Goal: Check status: Check status

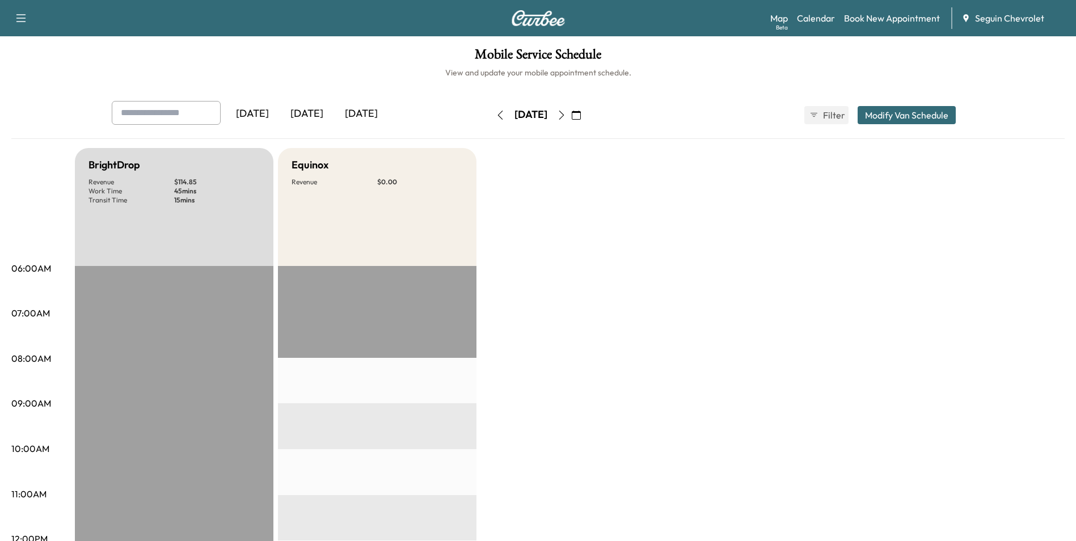
click at [310, 115] on div "[DATE]" at bounding box center [307, 114] width 54 height 26
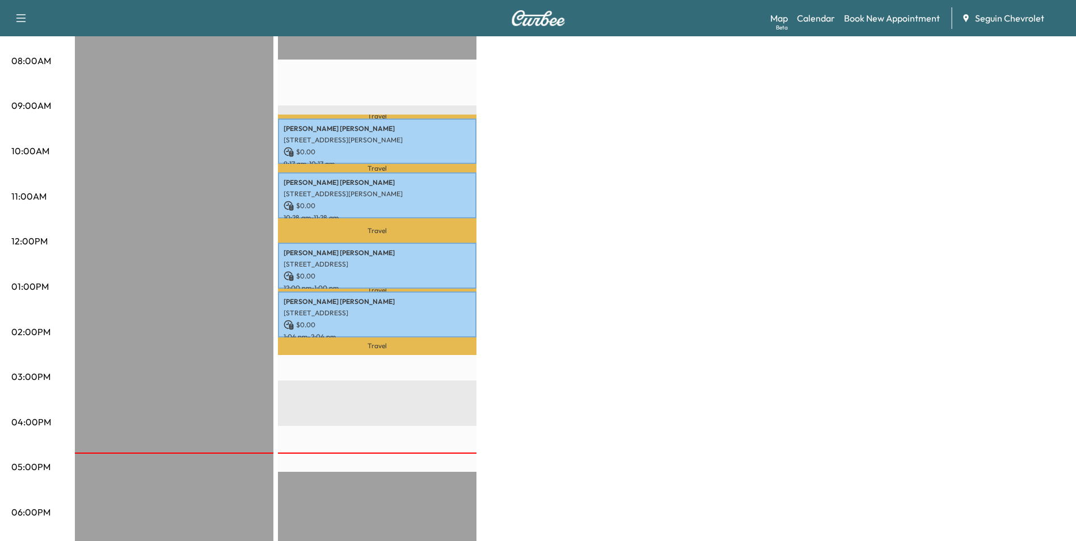
scroll to position [284, 0]
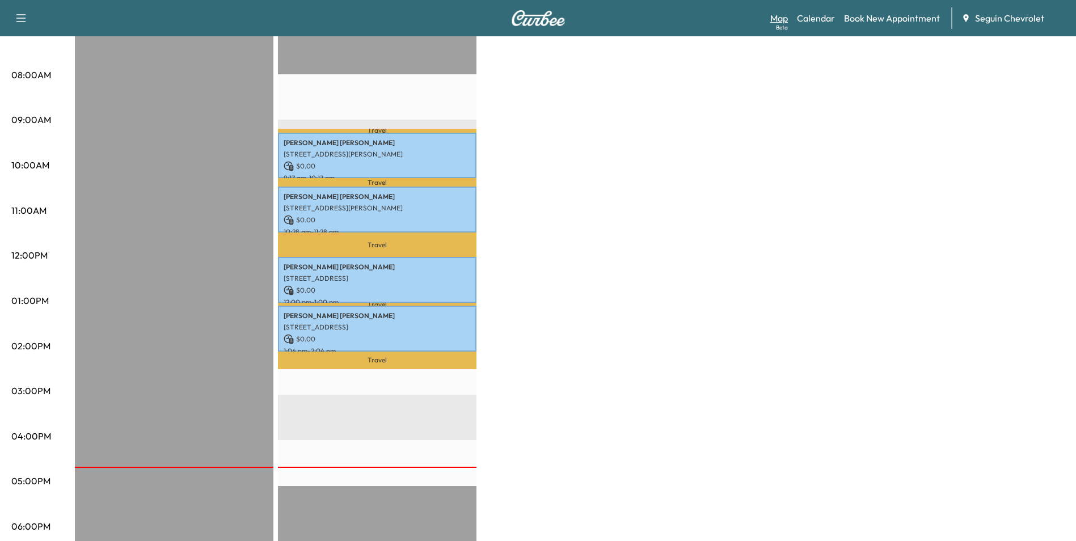
click at [780, 23] on div "Beta" at bounding box center [782, 27] width 12 height 9
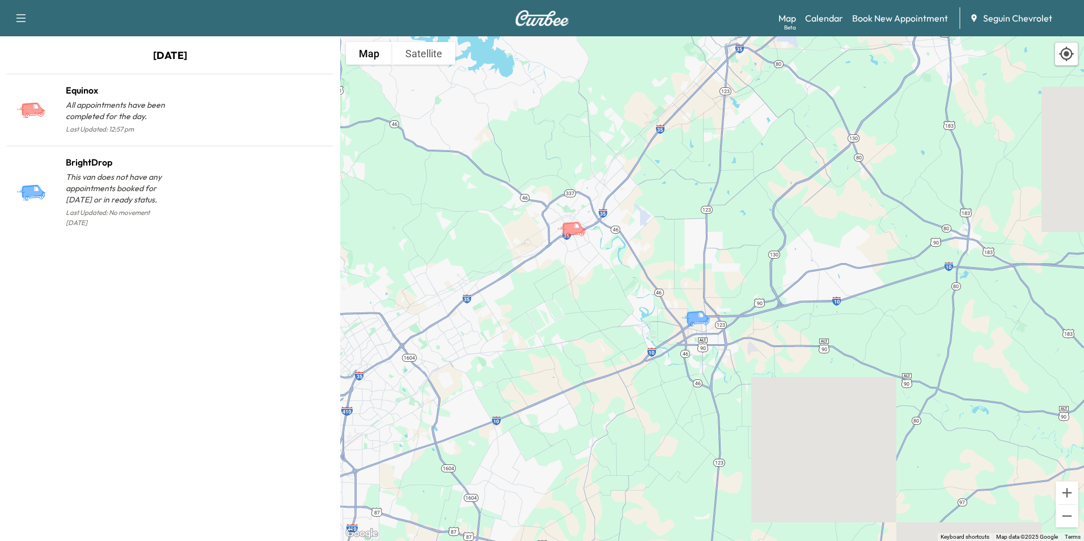
drag, startPoint x: 514, startPoint y: 215, endPoint x: 645, endPoint y: 265, distance: 140.0
click at [645, 265] on div "To activate drag with keyboard, press Alt + Enter. Once in keyboard drag state,…" at bounding box center [712, 288] width 744 height 505
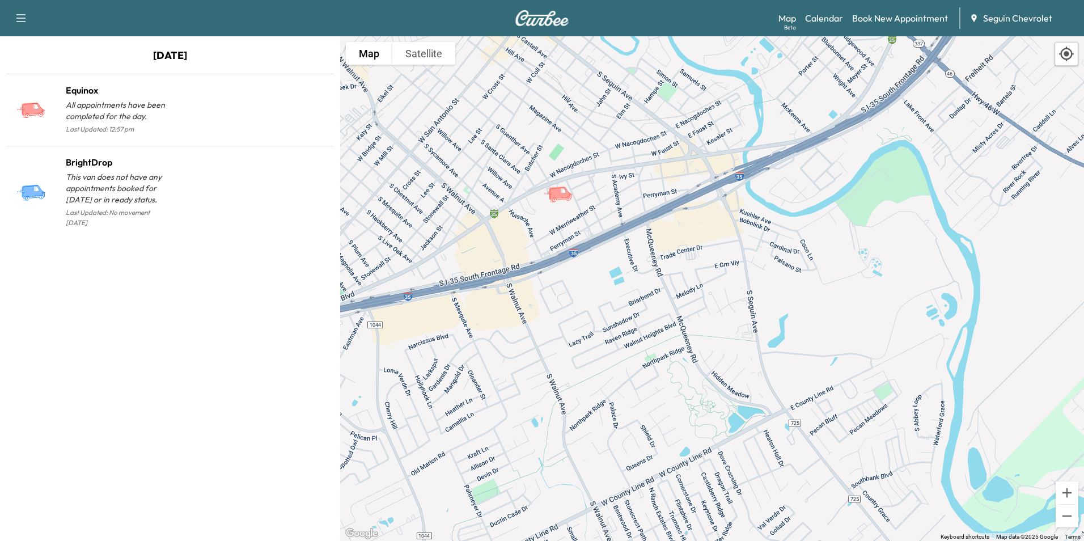
drag, startPoint x: 583, startPoint y: 125, endPoint x: 586, endPoint y: 269, distance: 144.1
click at [586, 269] on div "To activate drag with keyboard, press Alt + Enter. Once in keyboard drag state,…" at bounding box center [712, 288] width 744 height 505
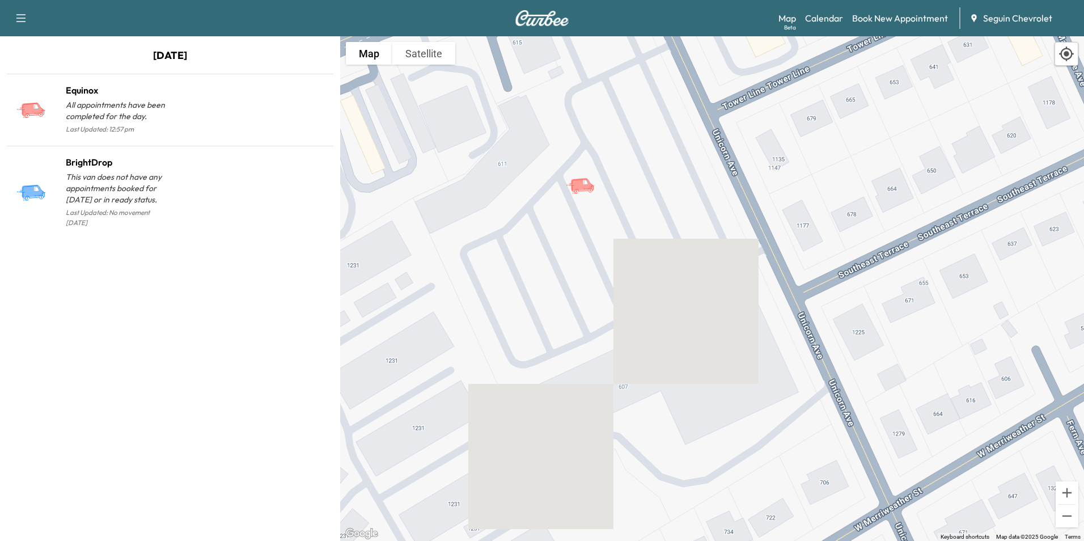
drag, startPoint x: 574, startPoint y: 151, endPoint x: 614, endPoint y: 364, distance: 216.9
click at [614, 369] on div "To activate drag with keyboard, press Alt + Enter. Once in keyboard drag state,…" at bounding box center [712, 288] width 744 height 505
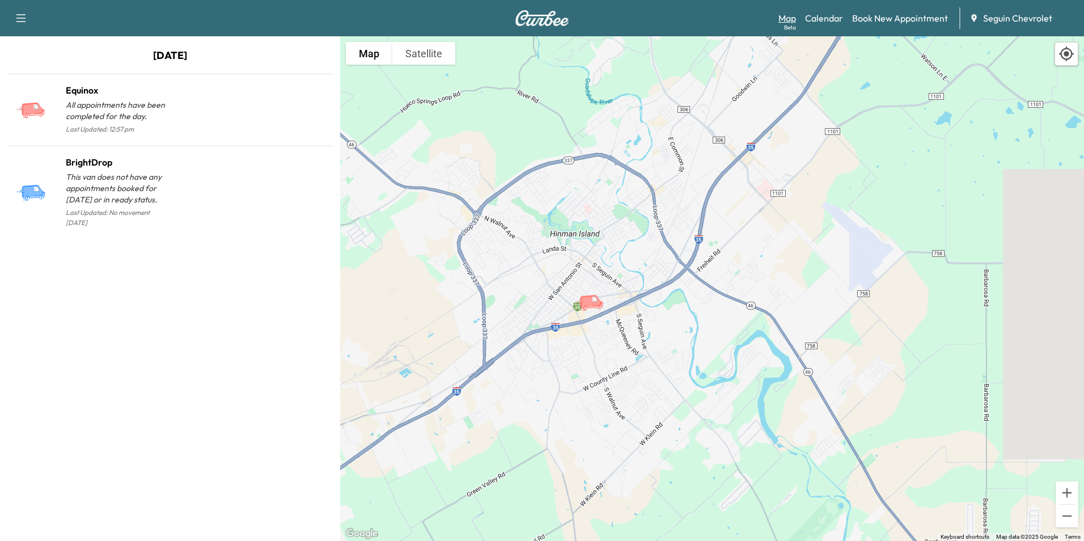
click at [784, 19] on link "Map Beta" at bounding box center [788, 18] width 18 height 14
click at [424, 56] on button "Satellite" at bounding box center [423, 53] width 63 height 23
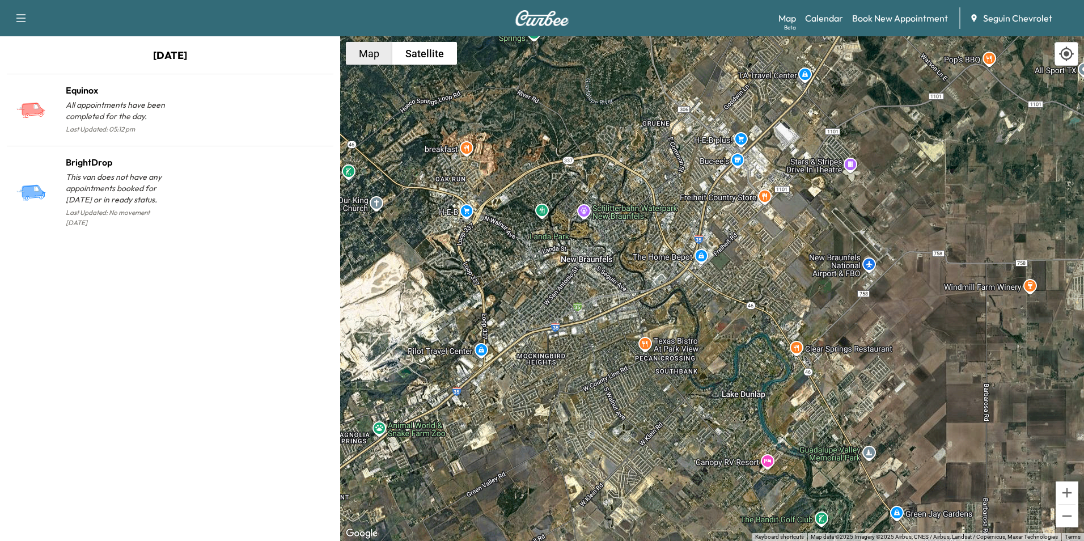
click at [374, 56] on button "Map" at bounding box center [369, 53] width 46 height 23
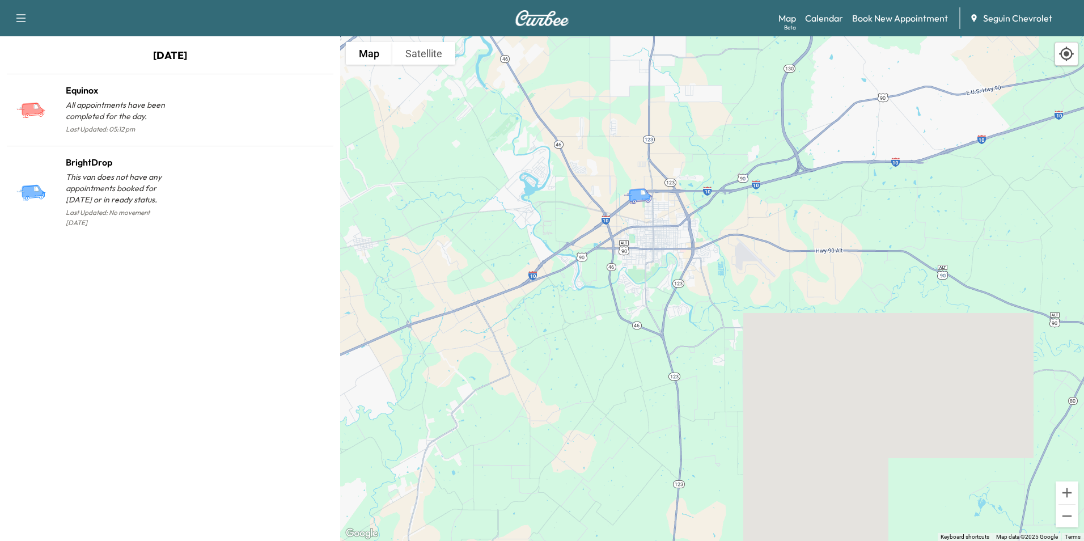
drag, startPoint x: 869, startPoint y: 413, endPoint x: 525, endPoint y: 69, distance: 486.4
click at [525, 69] on div "To activate drag with keyboard, press Alt + Enter. Once in keyboard drag state,…" at bounding box center [712, 288] width 744 height 505
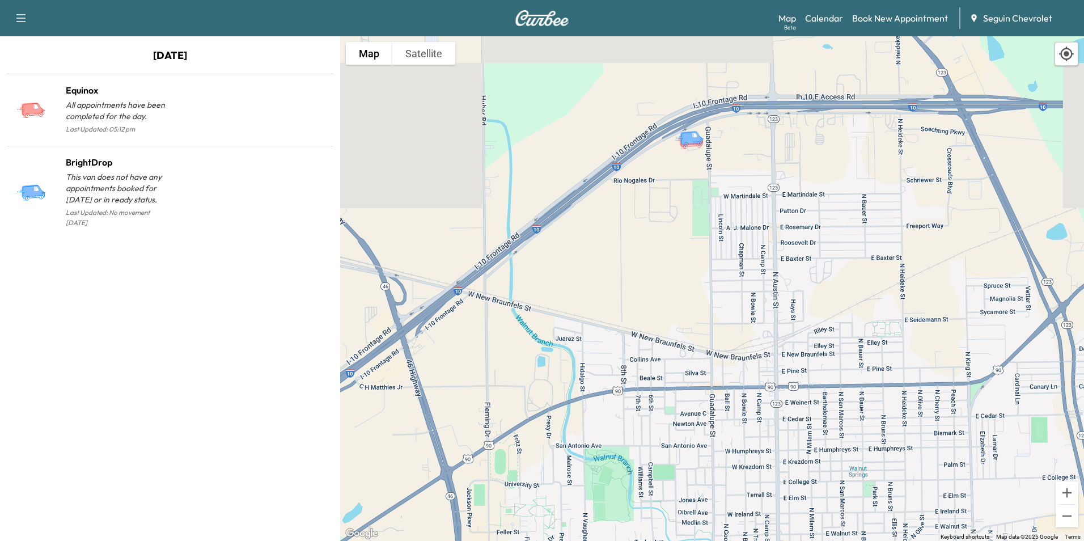
drag, startPoint x: 649, startPoint y: 124, endPoint x: 651, endPoint y: 235, distance: 111.2
click at [651, 235] on div "To activate drag with keyboard, press Alt + Enter. Once in keyboard drag state,…" at bounding box center [712, 288] width 744 height 505
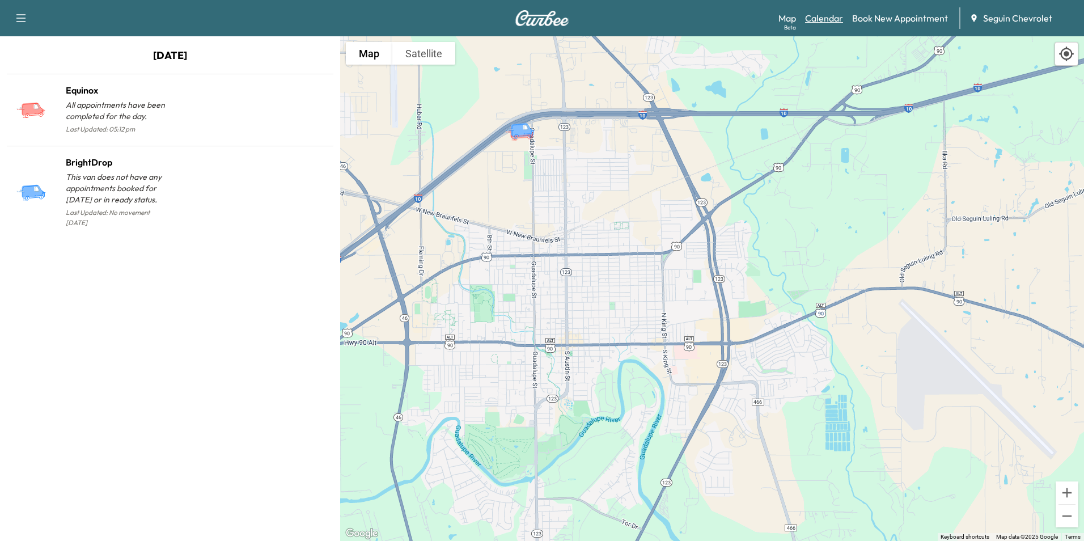
click at [821, 19] on link "Calendar" at bounding box center [824, 18] width 38 height 14
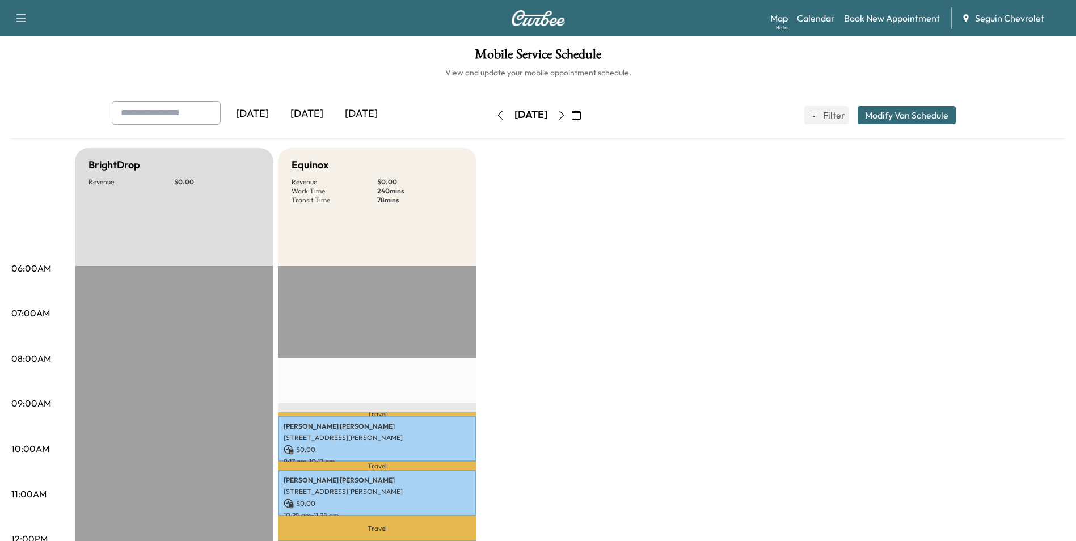
click at [362, 115] on div "[DATE]" at bounding box center [361, 114] width 54 height 26
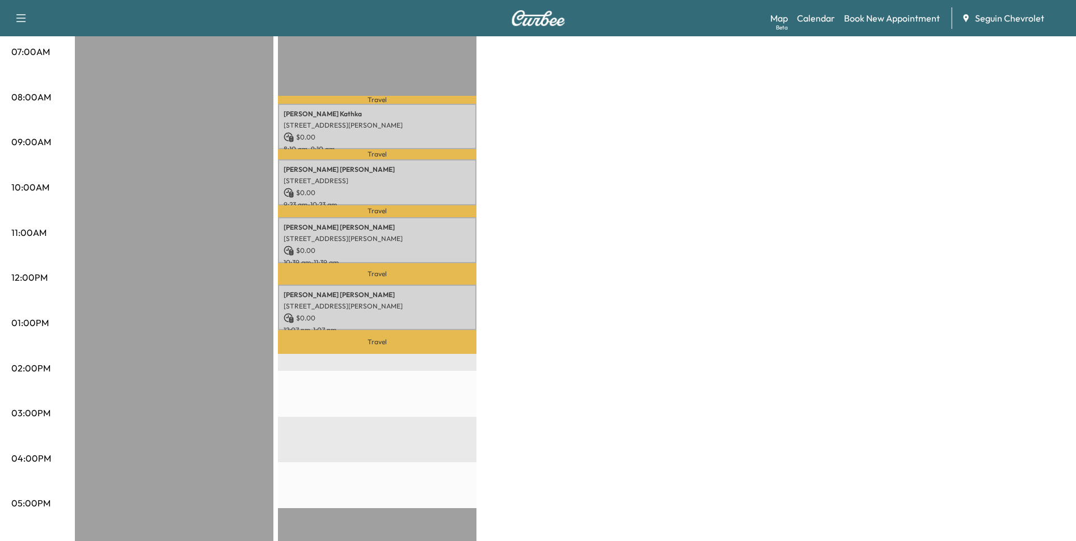
scroll to position [284, 0]
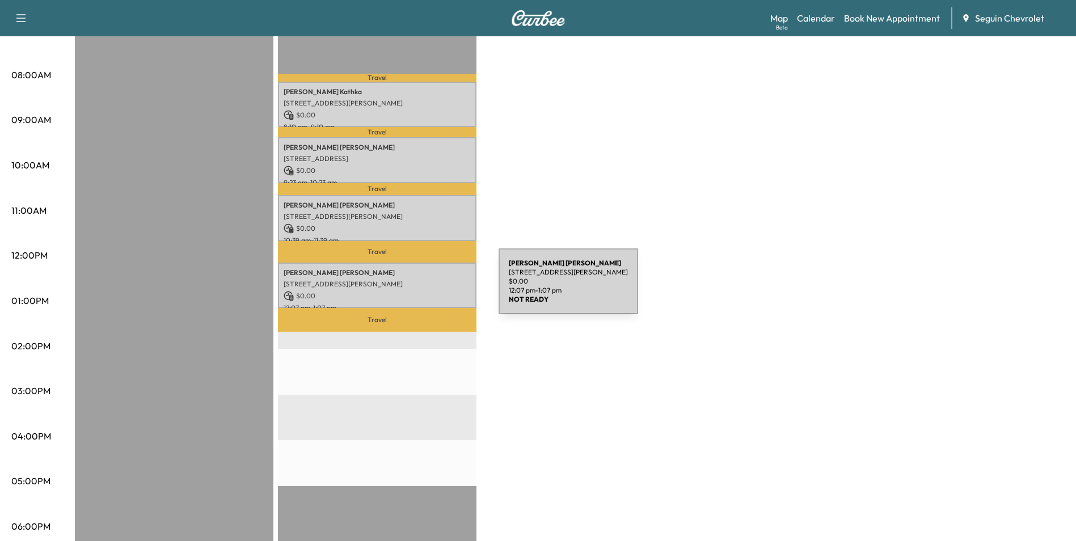
click at [413, 291] on p "$ 0.00" at bounding box center [377, 296] width 187 height 10
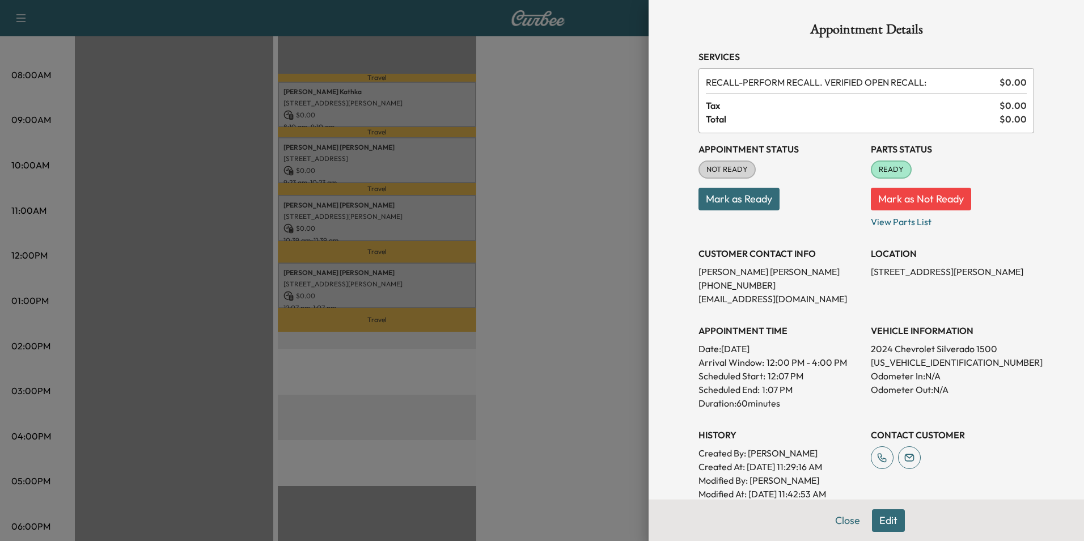
drag, startPoint x: 862, startPoint y: 269, endPoint x: 962, endPoint y: 290, distance: 102.0
click at [962, 290] on div "Appointment Status NOT READY Mark as Ready Parts Status READY Mark as Not Ready…" at bounding box center [867, 316] width 336 height 367
drag, startPoint x: 962, startPoint y: 290, endPoint x: 944, endPoint y: 274, distance: 23.7
copy p "[STREET_ADDRESS][PERSON_NAME]"
click at [528, 352] on div at bounding box center [542, 270] width 1084 height 541
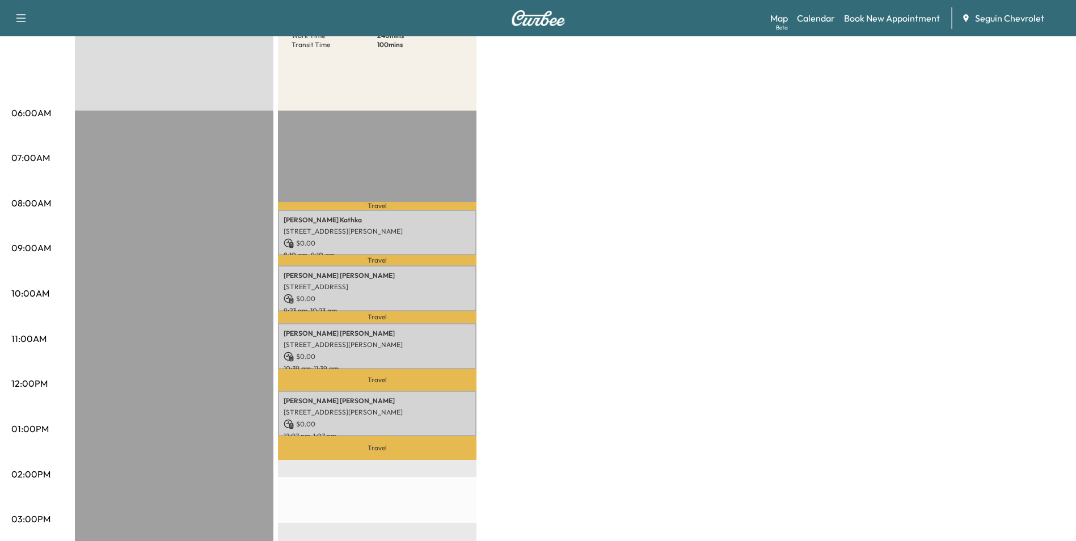
scroll to position [170, 0]
